Goal: Browse casually

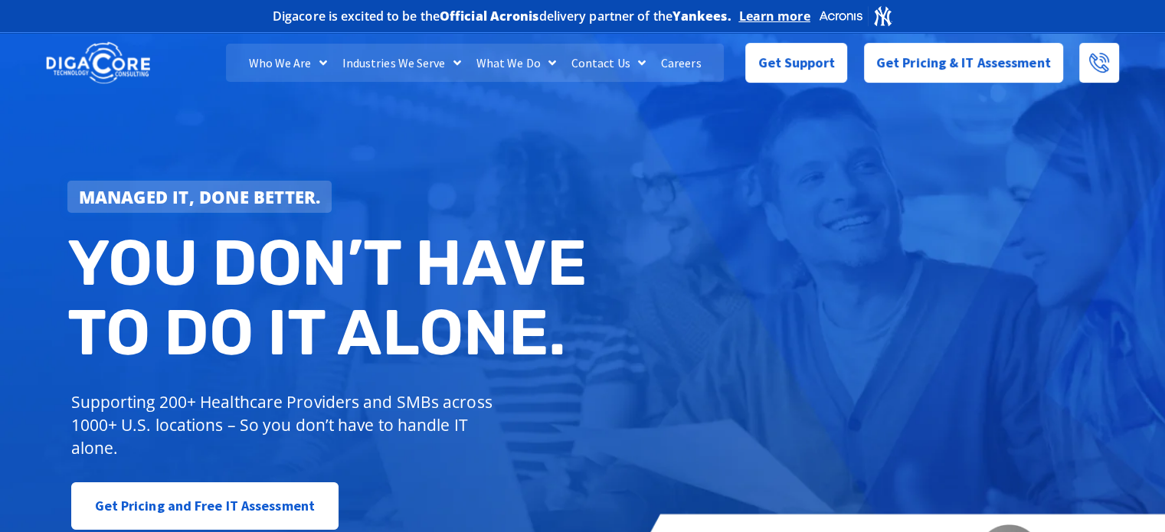
click at [428, 190] on div "Managed IT, done better." at bounding box center [330, 197] width 527 height 32
click at [836, 249] on div "Managed IT, done better. You don’t have to do IT alone. Supporting 200+ Healthc…" at bounding box center [582, 313] width 1165 height 574
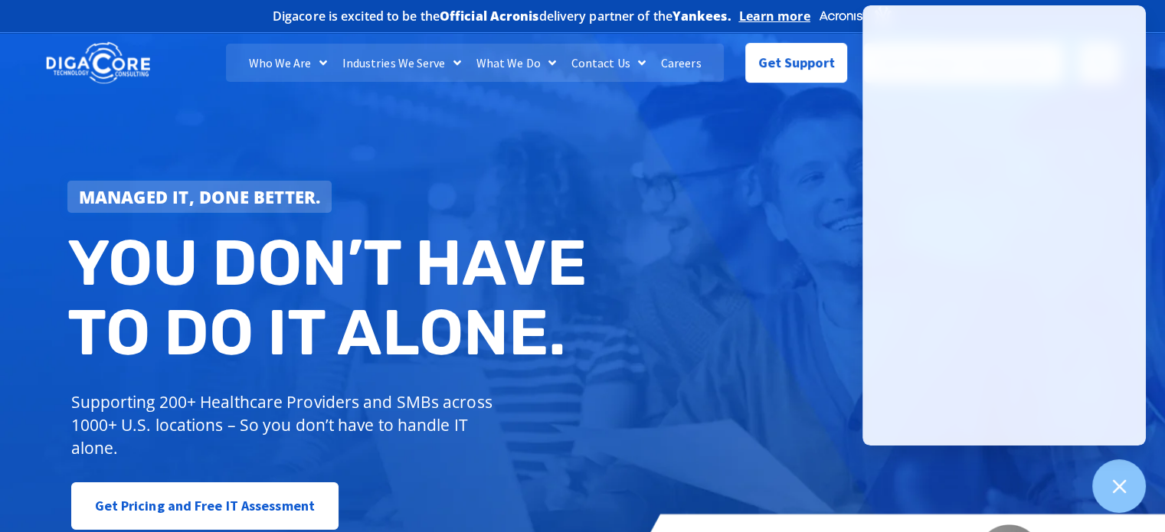
click at [600, 202] on div "Managed IT, done better. You don’t have to do IT alone. Supporting 200+ Healthc…" at bounding box center [331, 355] width 542 height 365
click at [702, 425] on div "Managed IT, done better. You don’t have to do IT alone. Supporting 200+ Healthc…" at bounding box center [582, 313] width 1165 height 574
